Goal: Transaction & Acquisition: Purchase product/service

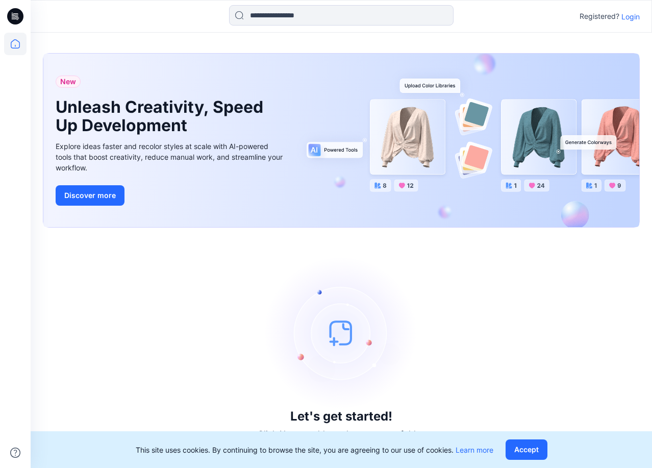
click at [638, 20] on p "Login" at bounding box center [630, 16] width 18 height 11
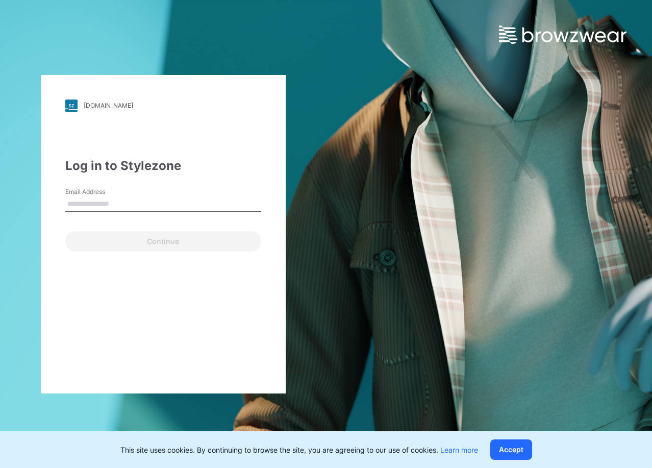
click at [165, 207] on input "Email Address" at bounding box center [163, 203] width 196 height 15
type input "**********"
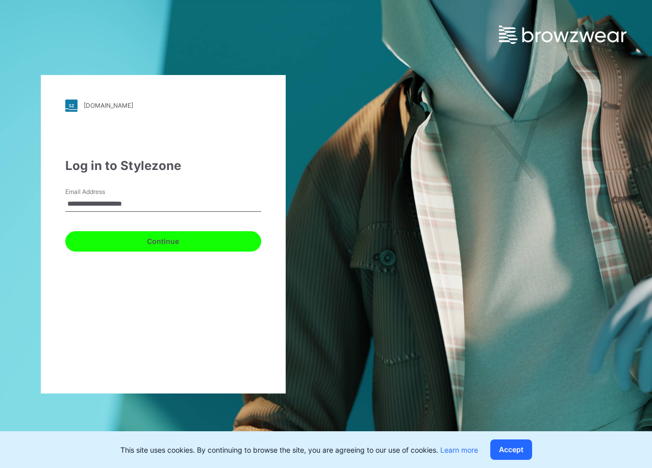
click at [114, 250] on button "Continue" at bounding box center [163, 241] width 196 height 20
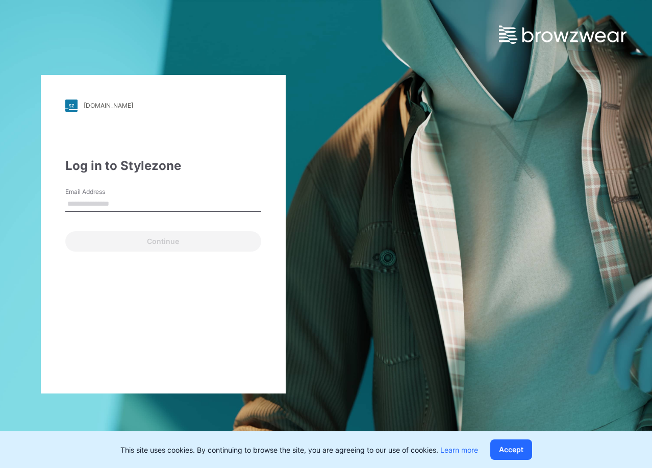
click at [86, 209] on input "Email Address" at bounding box center [163, 203] width 196 height 15
type input "**********"
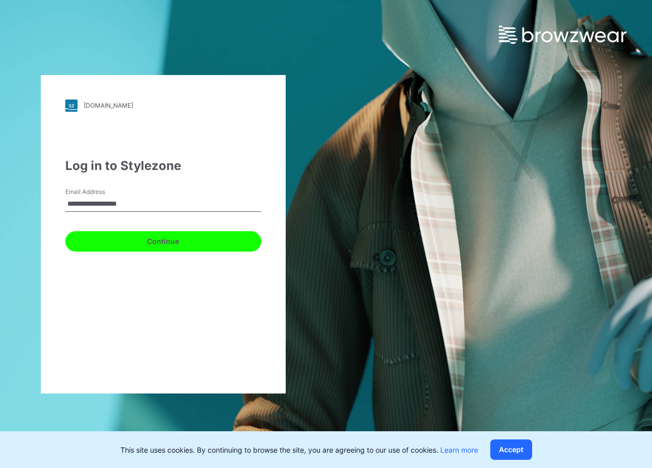
click at [126, 238] on button "Continue" at bounding box center [163, 241] width 196 height 20
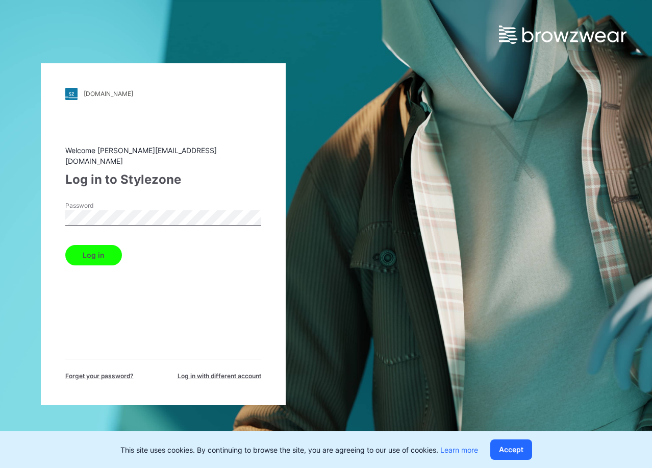
click at [88, 247] on button "Log in" at bounding box center [93, 255] width 57 height 20
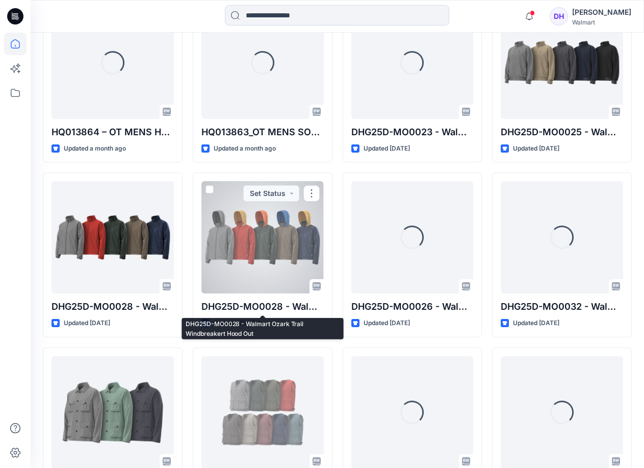
scroll to position [170, 0]
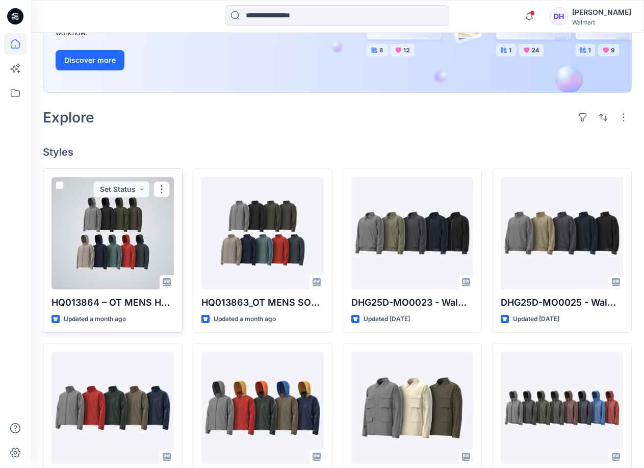
click at [134, 255] on div at bounding box center [113, 233] width 122 height 112
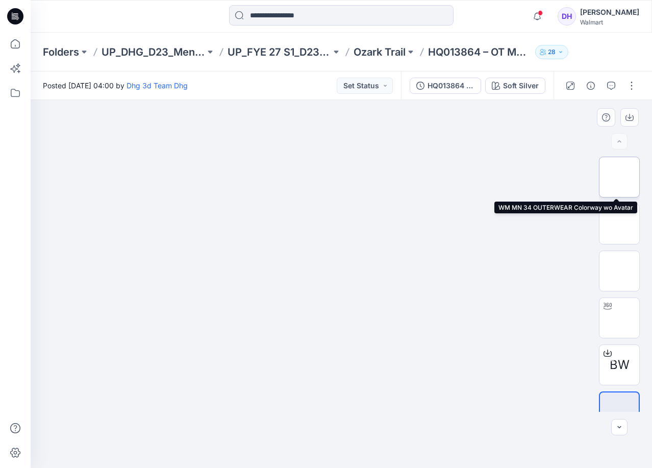
click at [619, 177] on img at bounding box center [619, 177] width 0 height 0
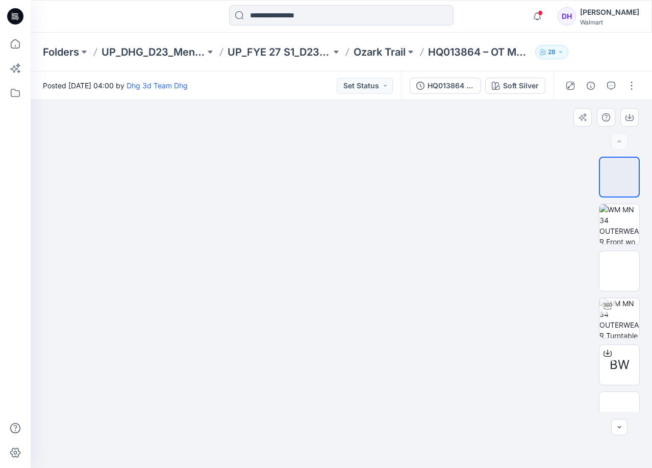
click at [365, 29] on img at bounding box center [341, 29] width 510 height 0
click at [353, 29] on img at bounding box center [341, 29] width 510 height 0
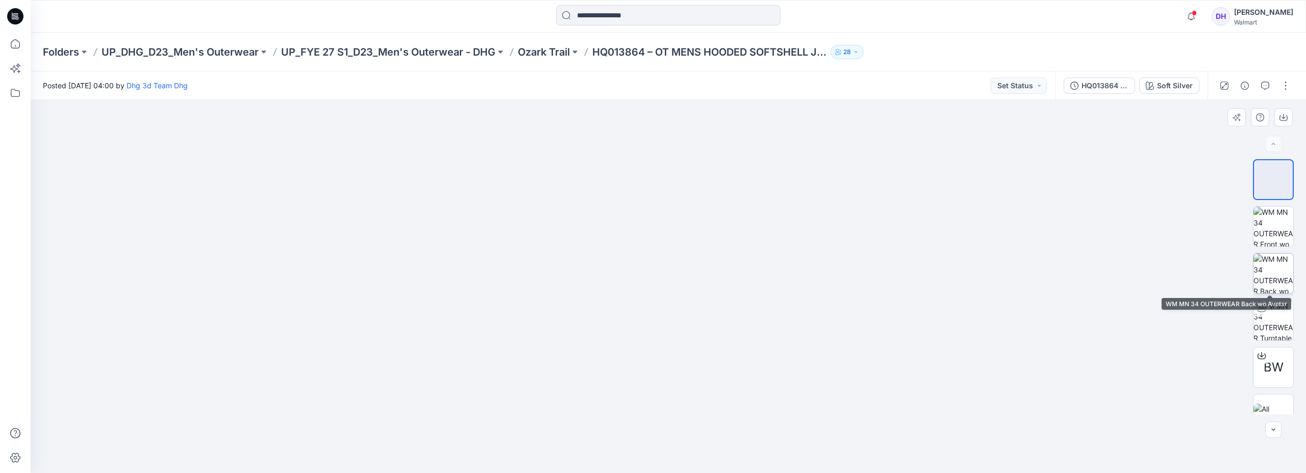
click at [651, 277] on img at bounding box center [1273, 273] width 40 height 40
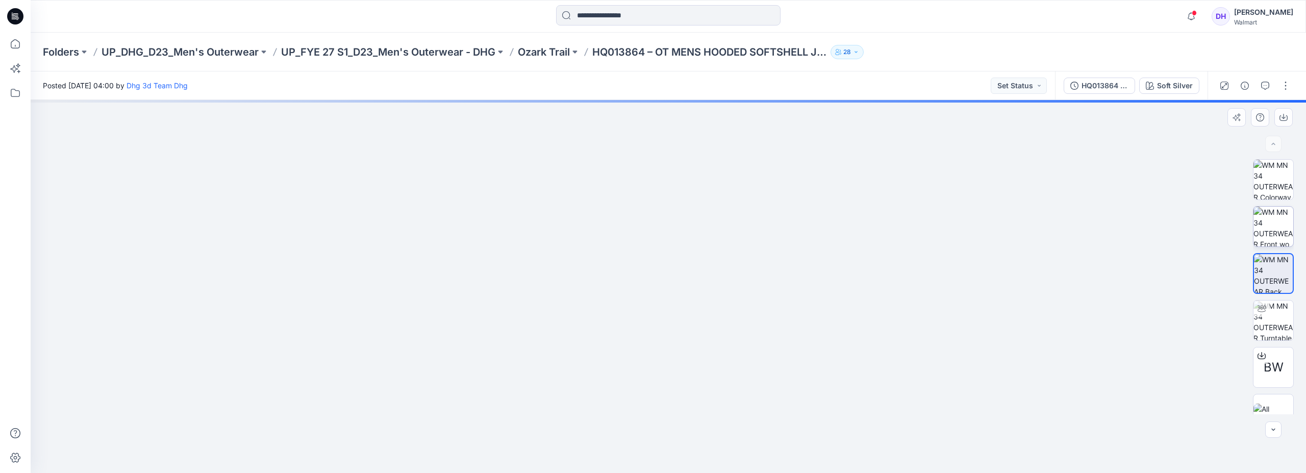
click at [651, 215] on img at bounding box center [1273, 227] width 40 height 40
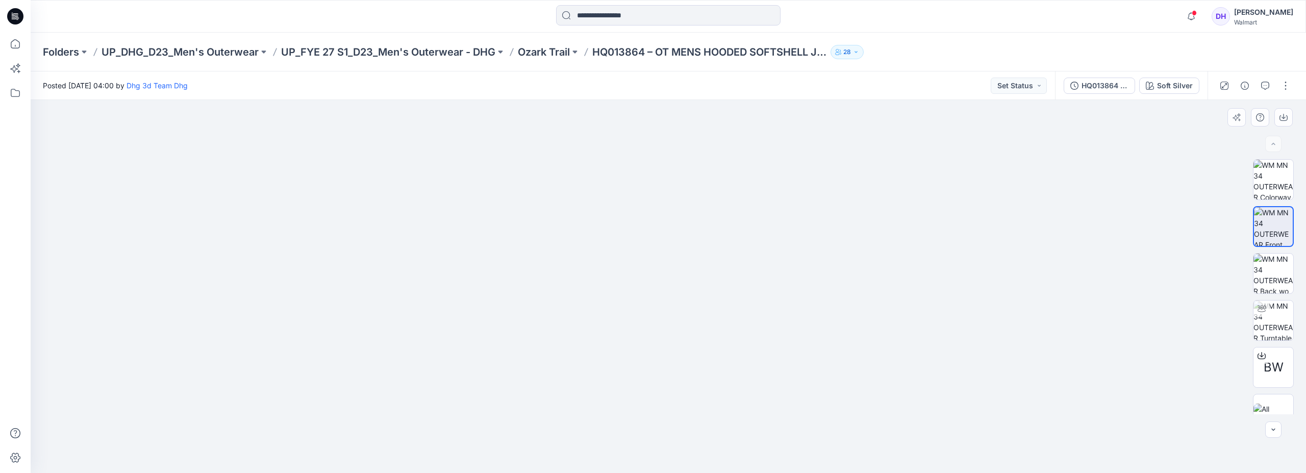
drag, startPoint x: 682, startPoint y: 213, endPoint x: 665, endPoint y: 289, distance: 77.4
click at [651, 100] on img at bounding box center [668, 100] width 510 height 0
click at [651, 214] on img at bounding box center [668, 286] width 510 height 373
click at [651, 287] on img at bounding box center [668, 286] width 510 height 373
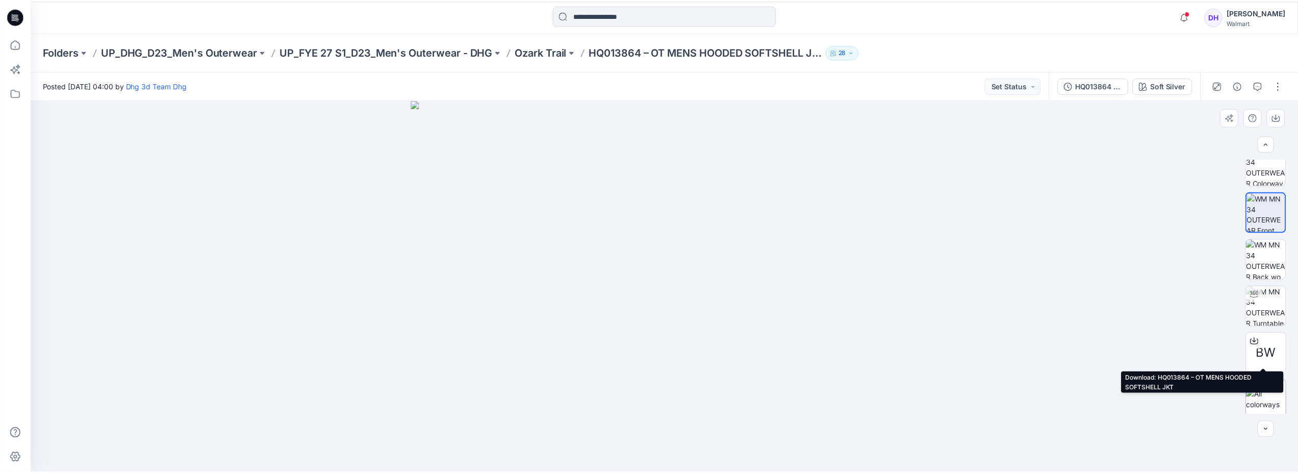
scroll to position [20, 0]
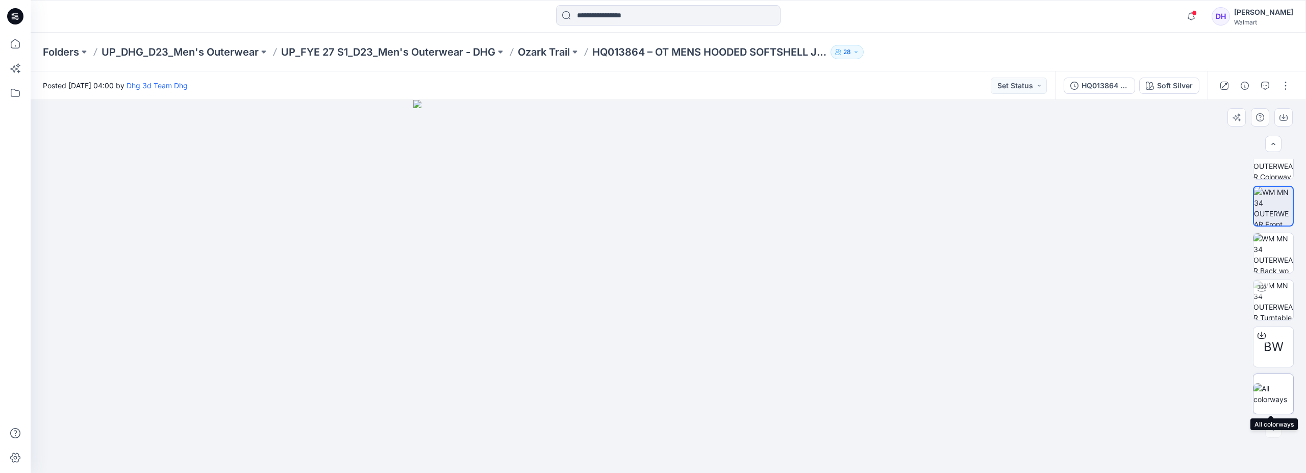
click at [651, 400] on img at bounding box center [1273, 393] width 40 height 21
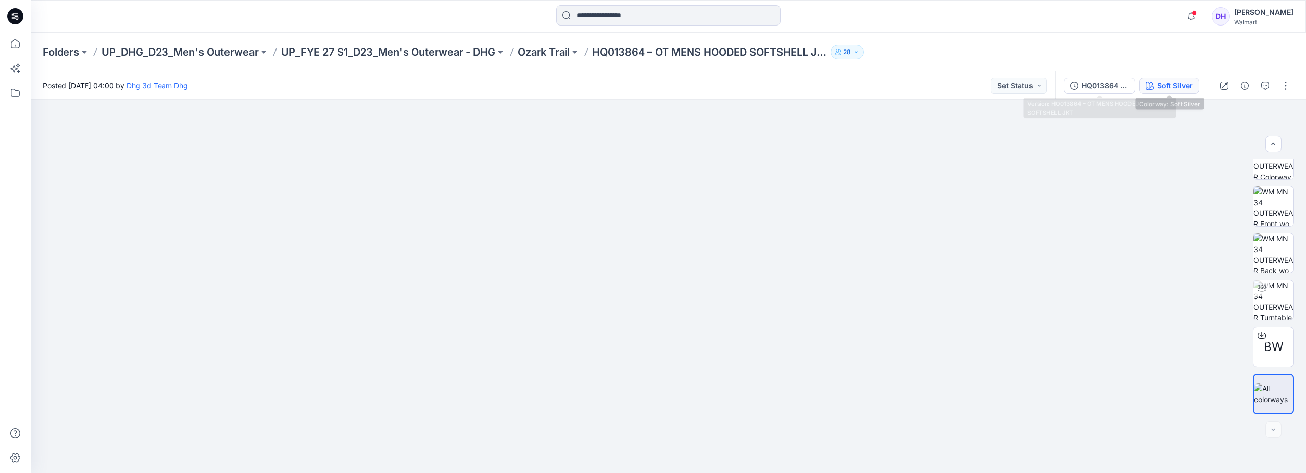
click at [651, 82] on div "Soft Silver" at bounding box center [1175, 85] width 36 height 11
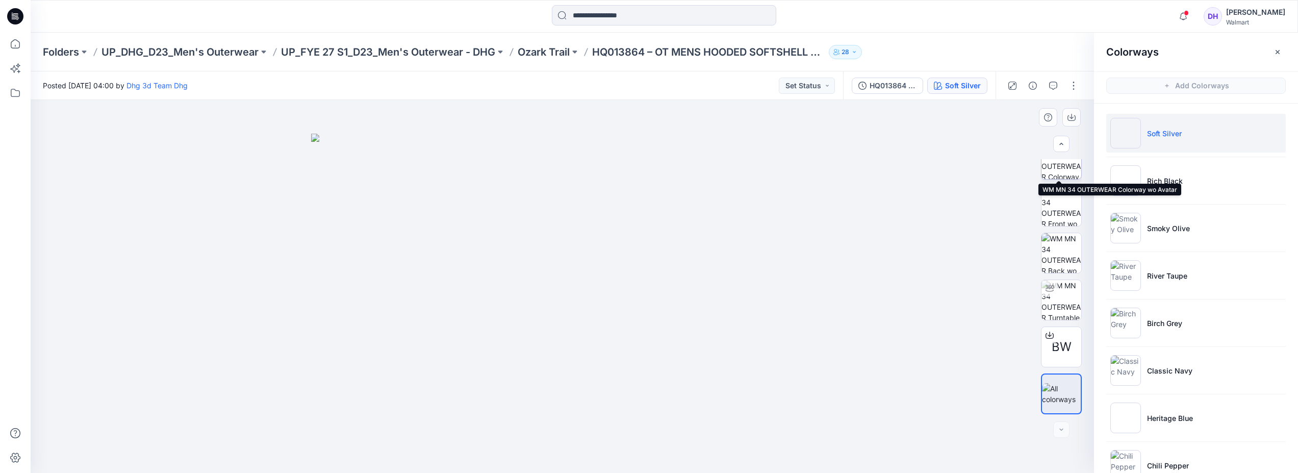
click at [651, 168] on img at bounding box center [1061, 159] width 40 height 40
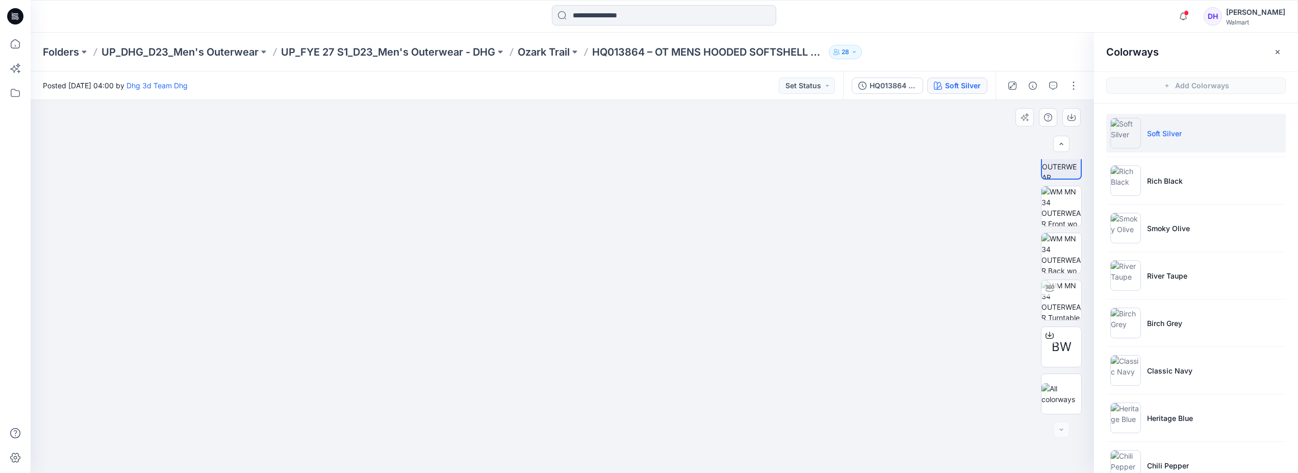
drag, startPoint x: 535, startPoint y: 268, endPoint x: 534, endPoint y: 273, distance: 5.2
click at [534, 100] on img at bounding box center [563, 100] width 510 height 0
click at [651, 100] on img at bounding box center [563, 100] width 510 height 0
